Goal: Obtain resource: Obtain resource

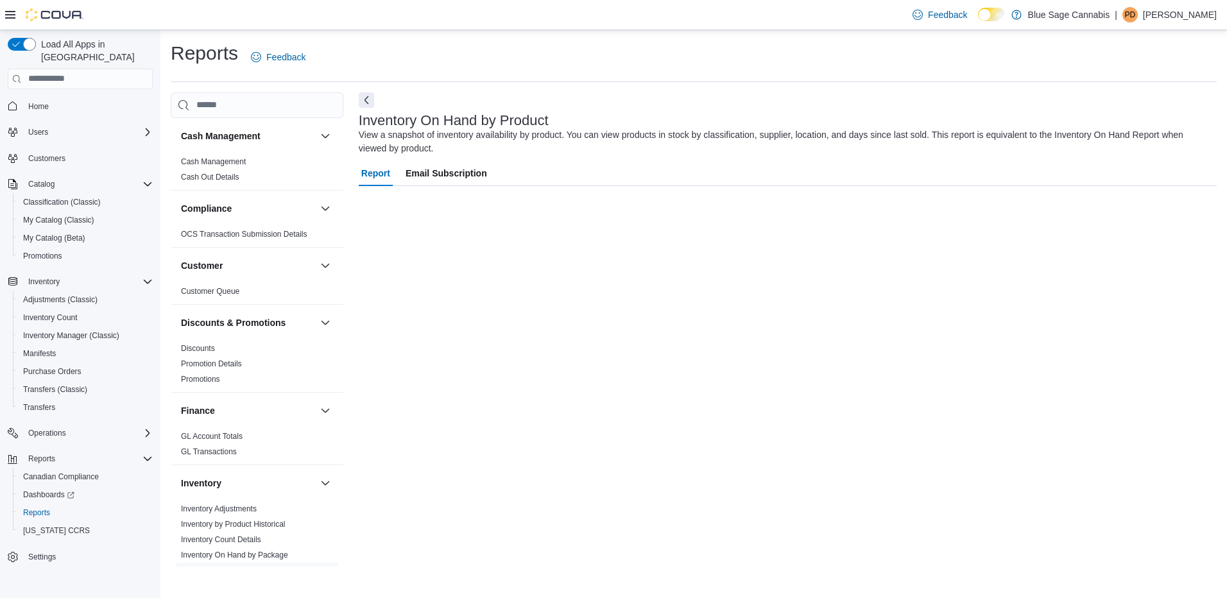
scroll to position [277, 0]
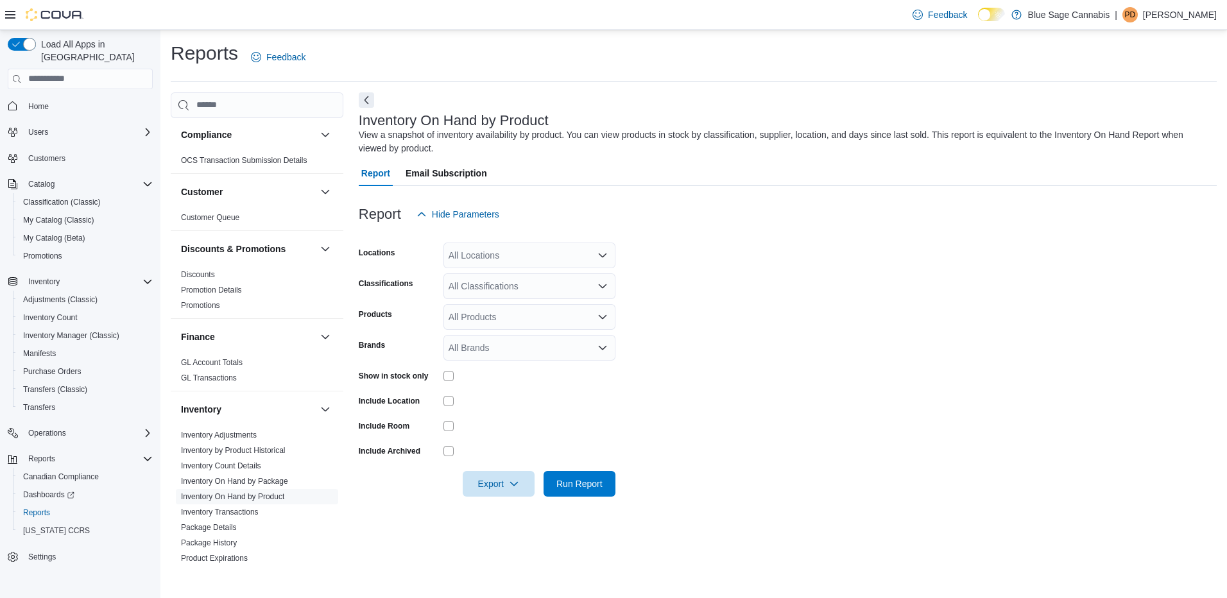
scroll to position [155, 0]
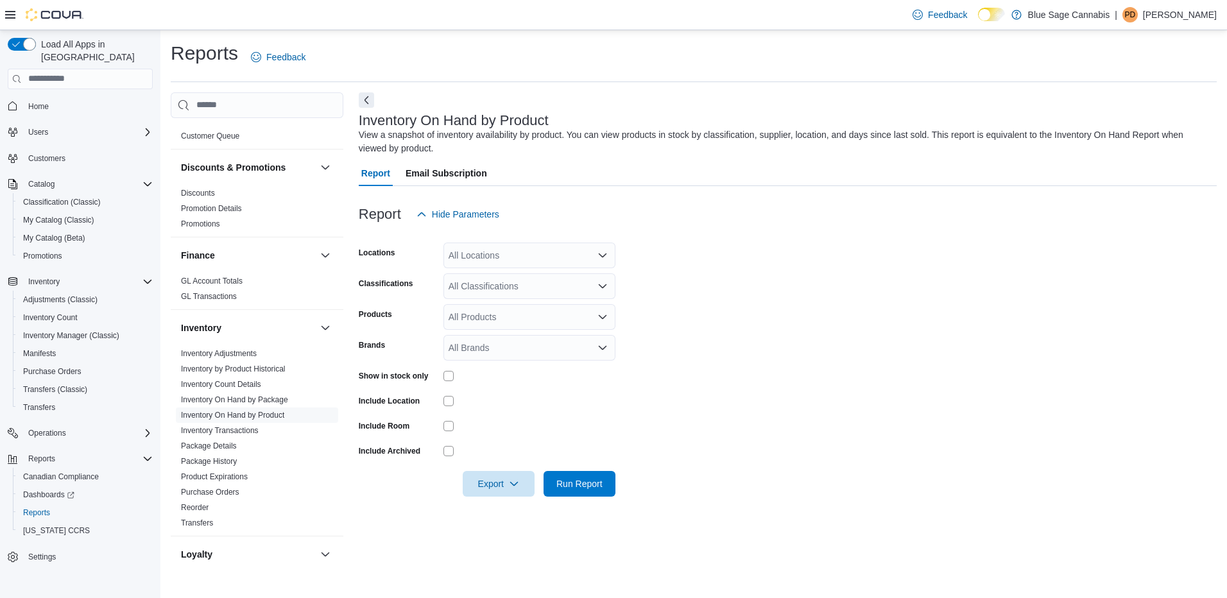
click at [216, 411] on link "Inventory On Hand by Product" at bounding box center [232, 415] width 103 height 9
click at [470, 250] on div "All Locations" at bounding box center [530, 256] width 172 height 26
click at [502, 295] on span "835 King Street E." at bounding box center [515, 296] width 89 height 13
click at [666, 320] on form "Locations 835 King Street E. Combo box. Selected. 835 King Street E.. Press Bac…" at bounding box center [788, 362] width 858 height 270
click at [544, 292] on div "All Classifications" at bounding box center [530, 286] width 172 height 26
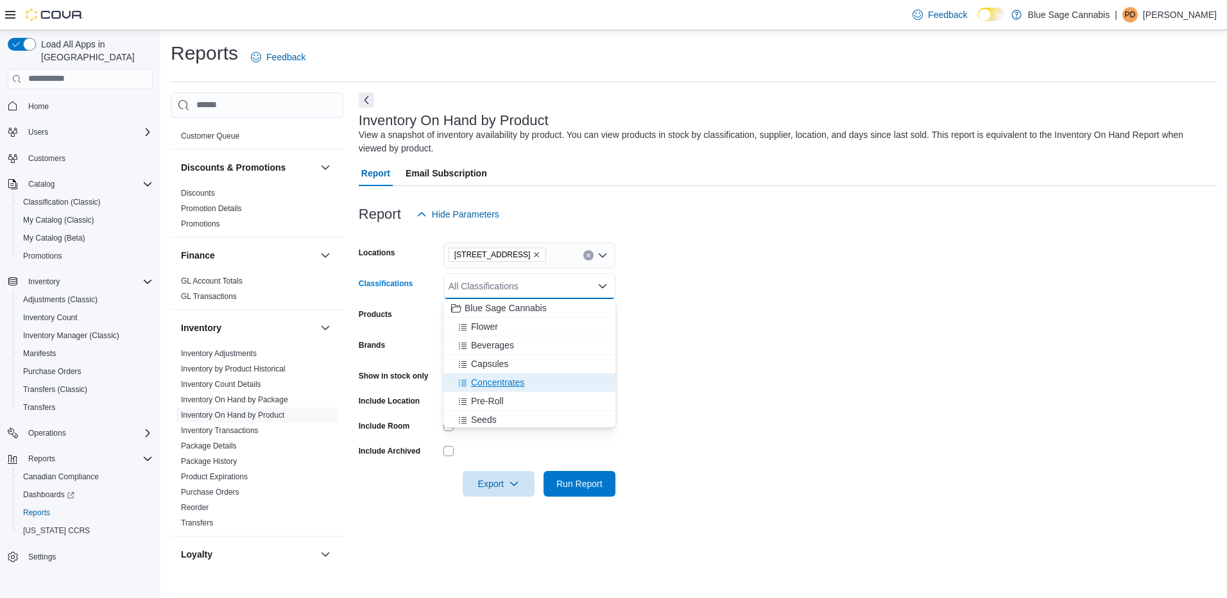
click at [471, 386] on span "Choose from the following options" at bounding box center [464, 382] width 13 height 13
click at [467, 328] on icon "Choose from the following options" at bounding box center [463, 327] width 10 height 10
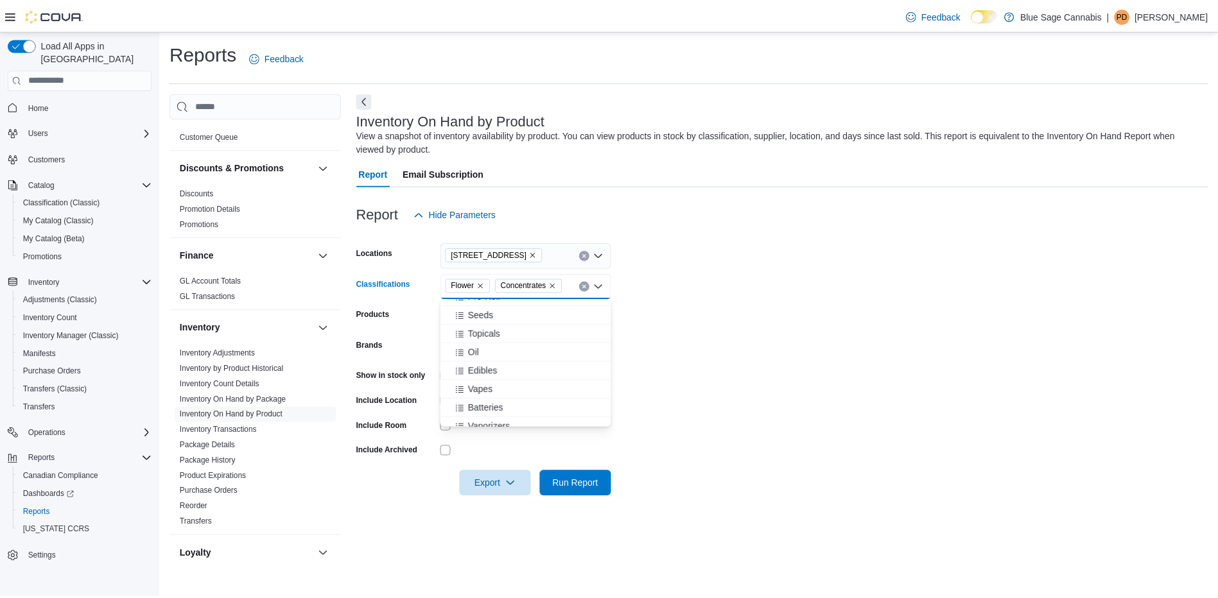
scroll to position [73, 0]
click at [478, 387] on span "Vapes" at bounding box center [483, 383] width 25 height 13
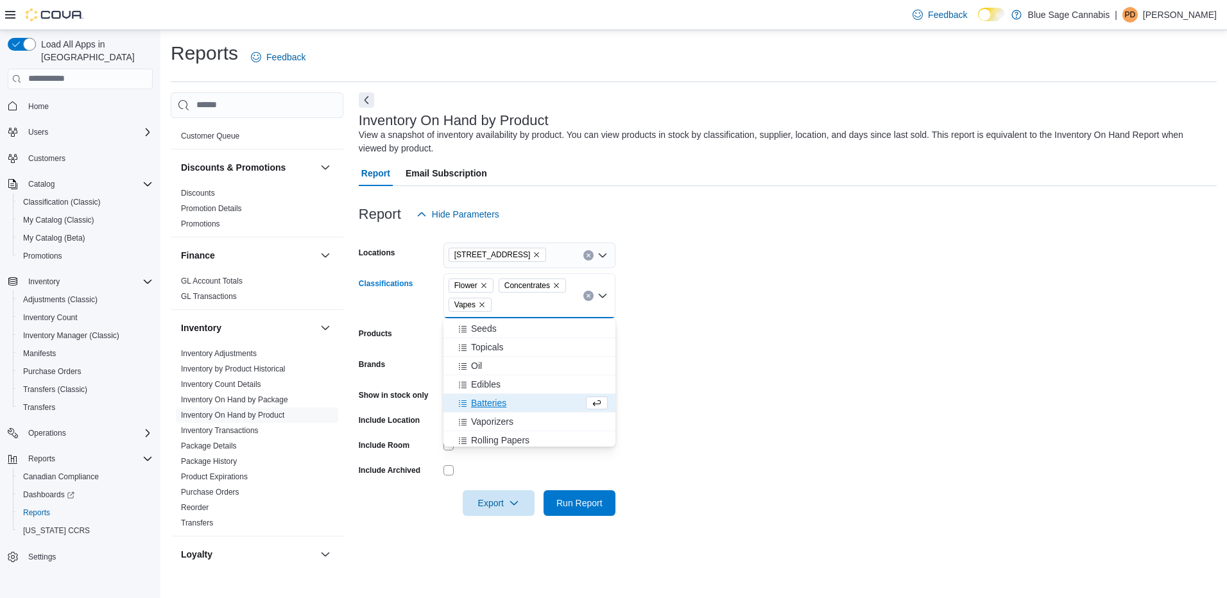
click at [647, 464] on form "Locations 835 King Street E. Classifications Flower Concentrates Vapes Combo bo…" at bounding box center [788, 371] width 858 height 289
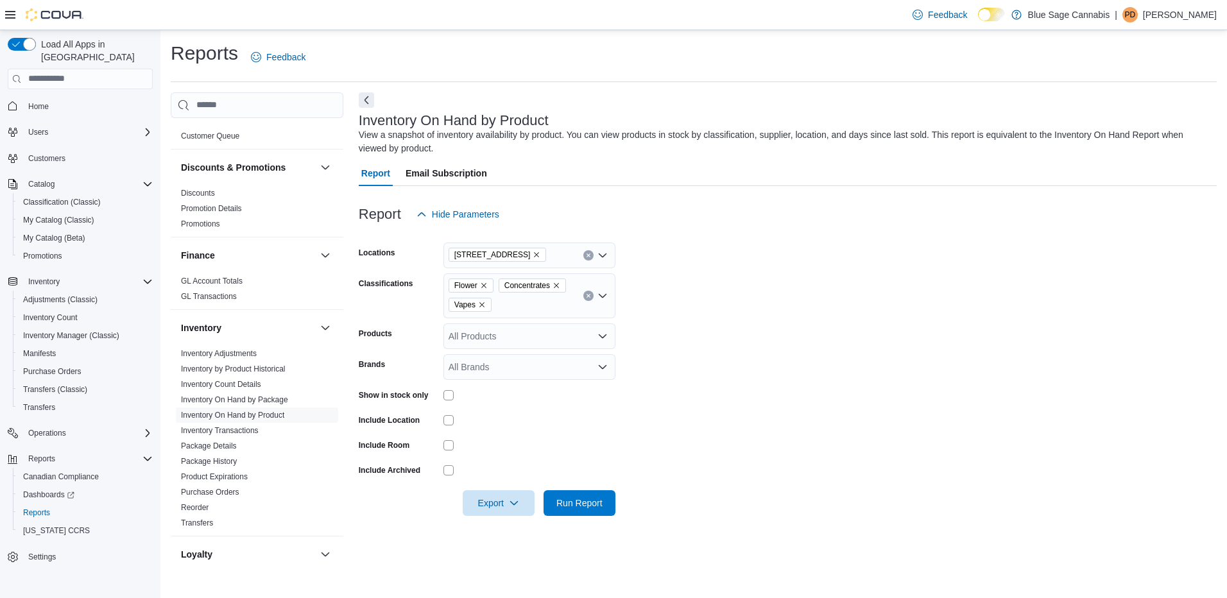
click at [427, 397] on label "Show in stock only" at bounding box center [394, 395] width 70 height 10
click at [568, 491] on span "Run Report" at bounding box center [579, 503] width 56 height 26
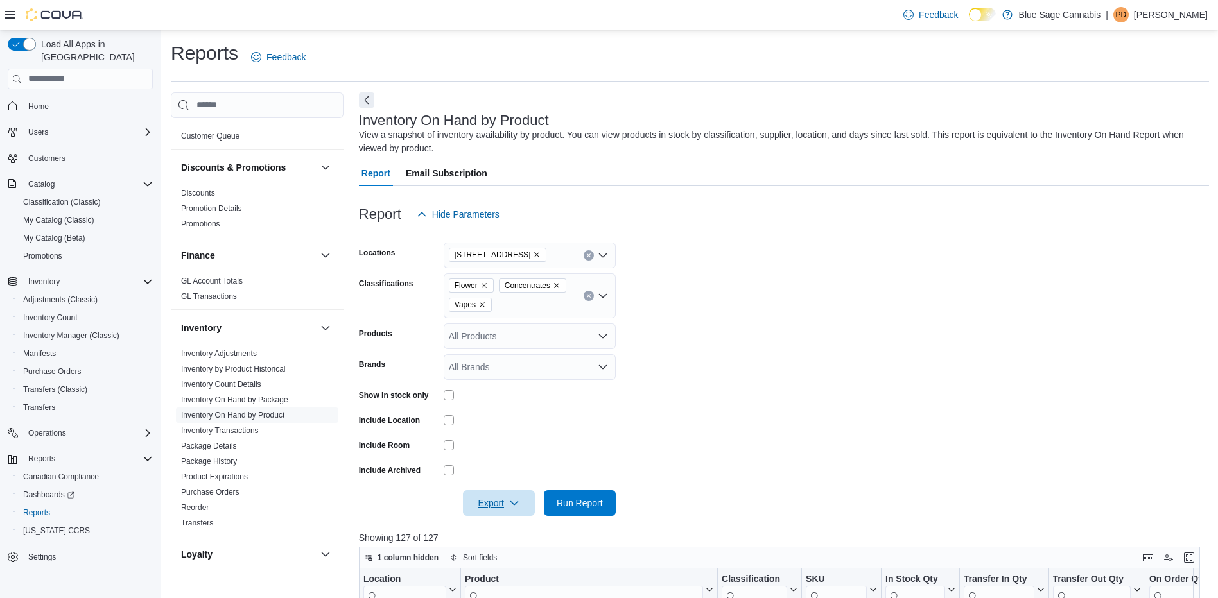
click at [505, 510] on span "Export" at bounding box center [499, 503] width 56 height 26
click at [492, 426] on span "Export to Excel" at bounding box center [501, 426] width 58 height 10
